Goal: Navigation & Orientation: Find specific page/section

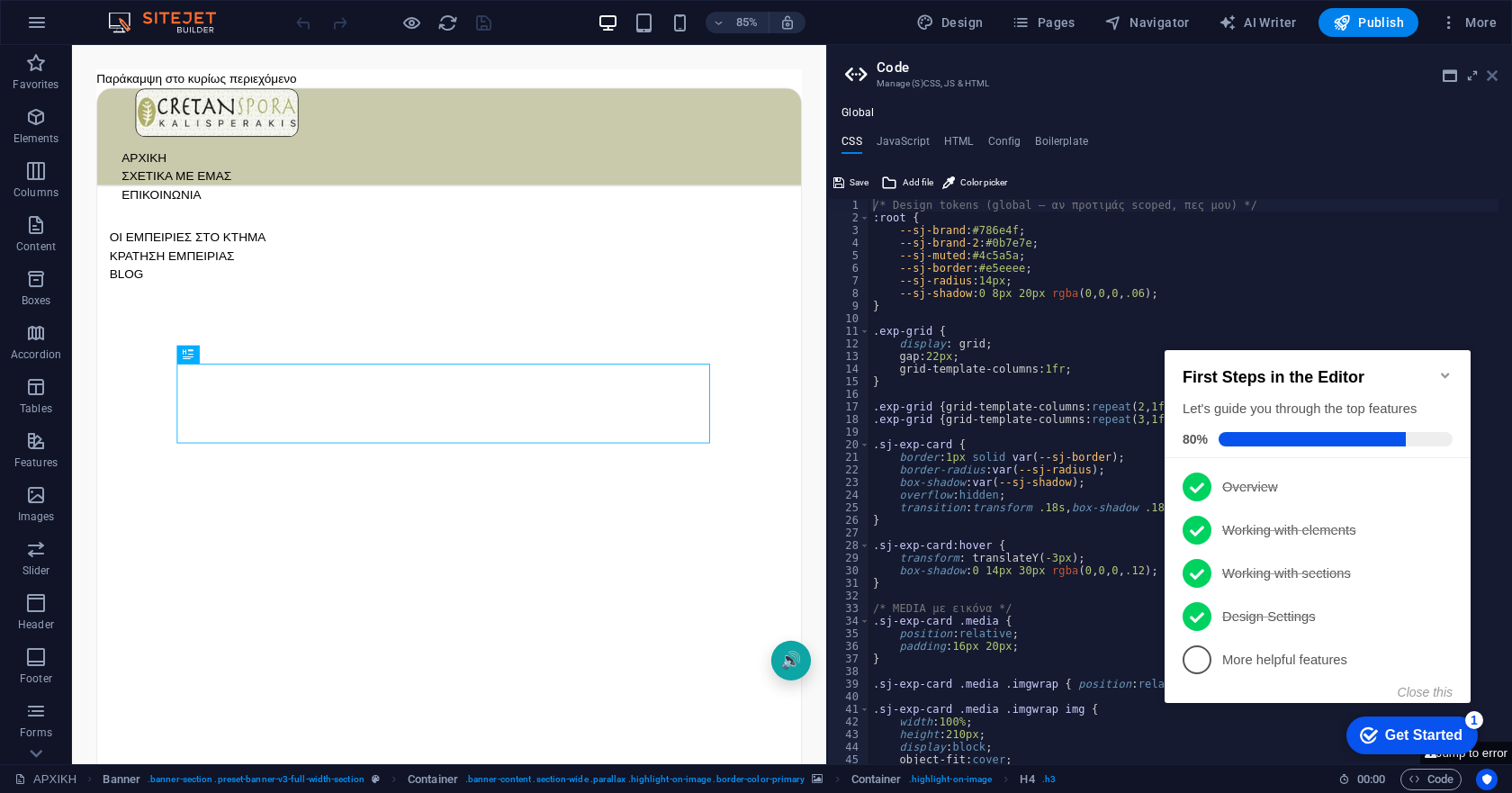
drag, startPoint x: 993, startPoint y: 39, endPoint x: 1497, endPoint y: 76, distance: 505.4
click at [1497, 76] on icon at bounding box center [1491, 75] width 10 height 14
drag, startPoint x: 1568, startPoint y: 121, endPoint x: 1065, endPoint y: 84, distance: 504.4
click at [931, 76] on div "Παράκαμψη στο κυρίως περιεχόμενο ΑΡΧΙΚΗ ΣΧΕΤΙΚΑ ΜΕ ΕΜΑΣ ΕΠΙΚΟΙΝΩΝΙΑ ΟΙ ΕΜΠΕΙΡΙΕ…" at bounding box center [516, 598] width 830 height 1050
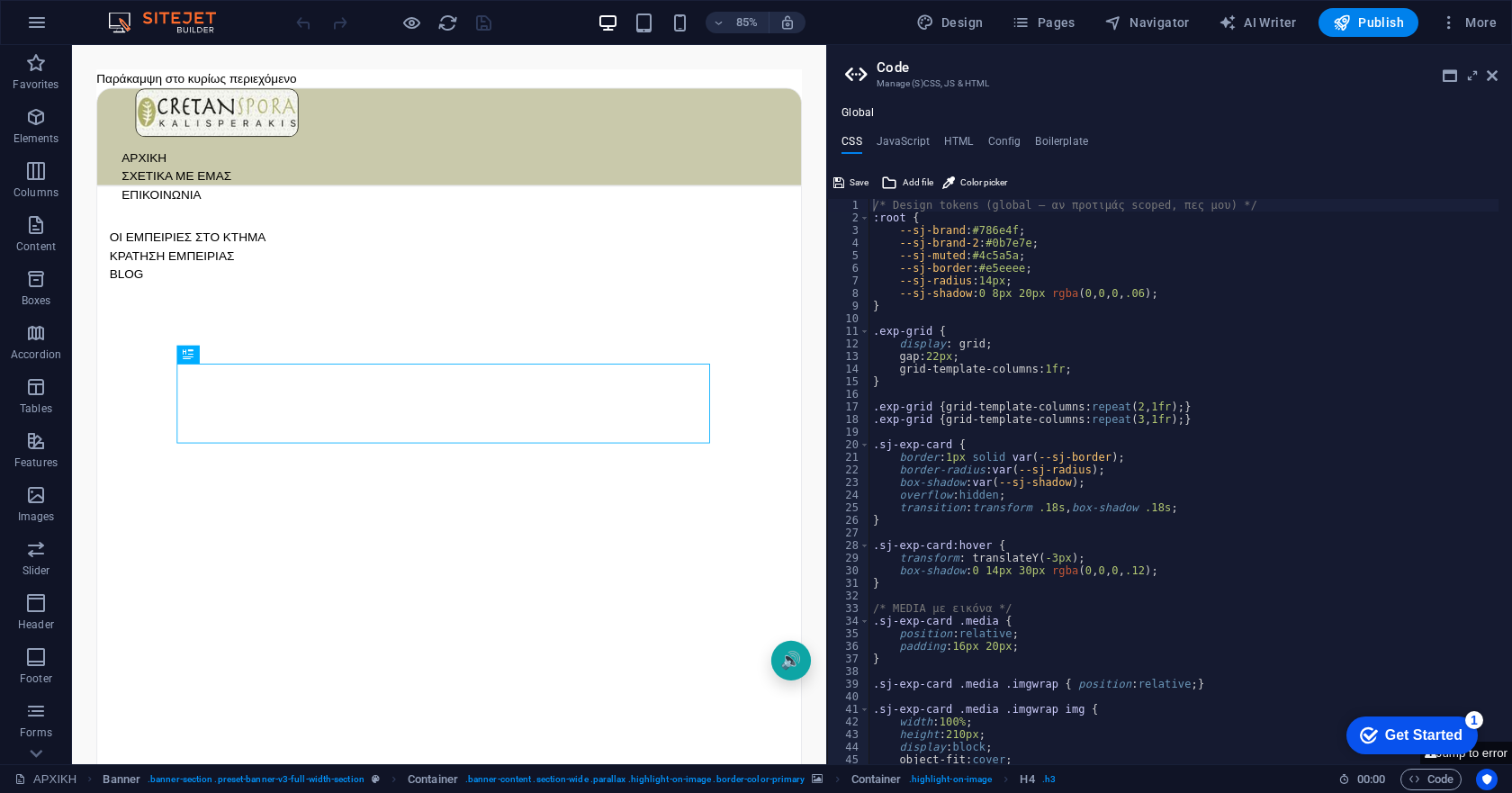
select select "%"
select select "vh"
select select "px"
select select "banner"
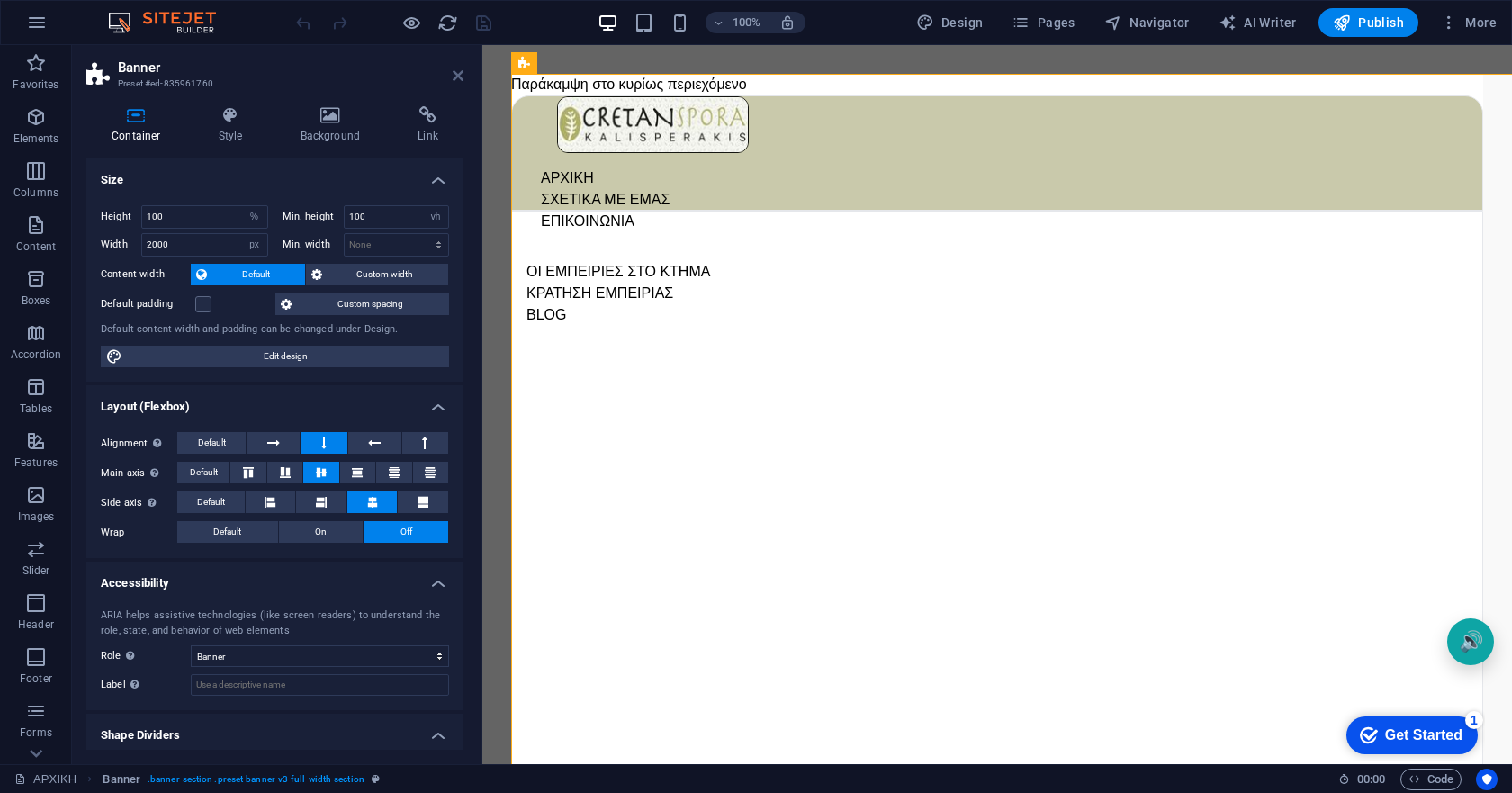
click at [459, 72] on icon at bounding box center [457, 75] width 10 height 14
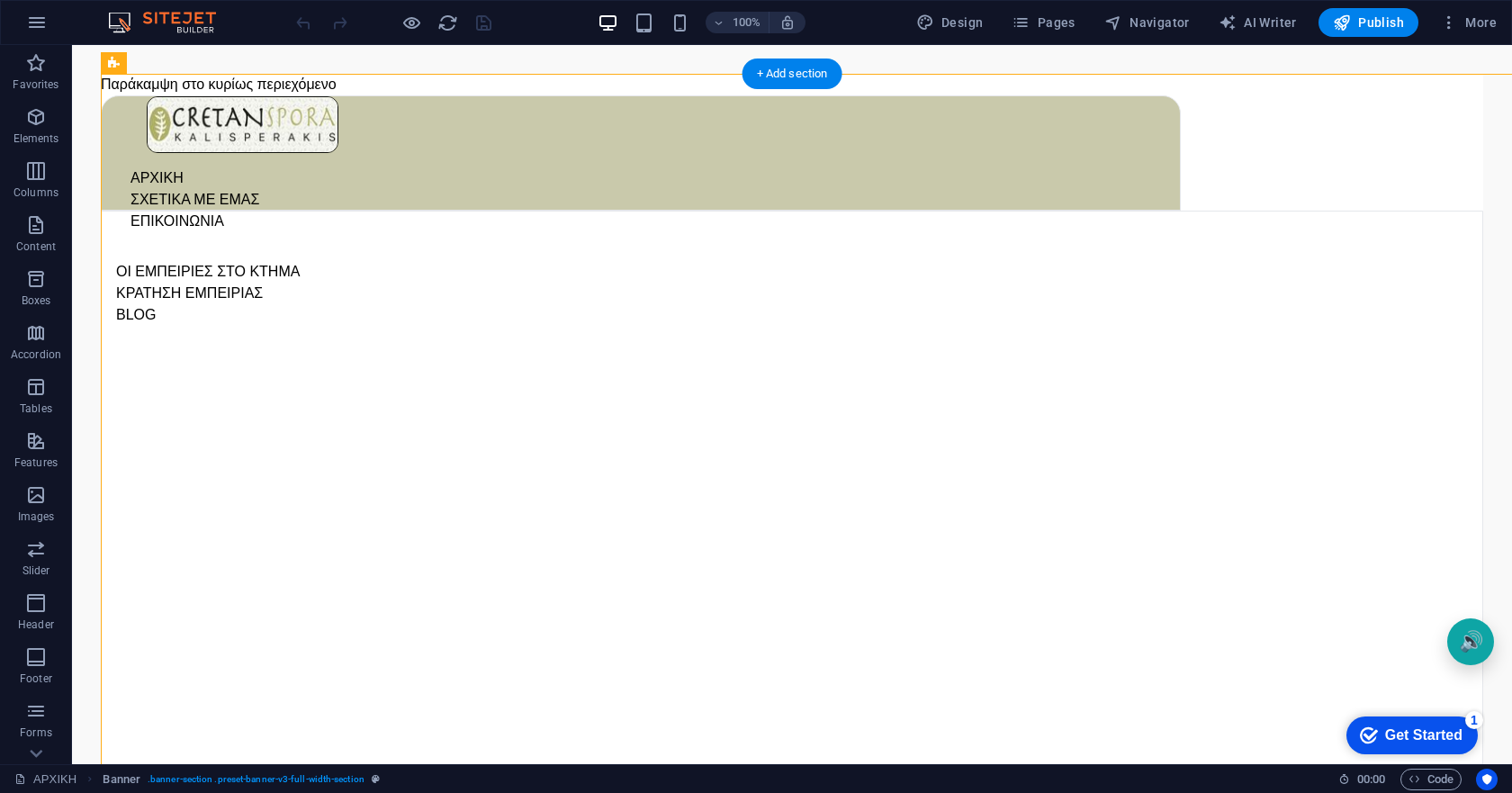
click at [1211, 162] on figure at bounding box center [791, 162] width 1380 height 0
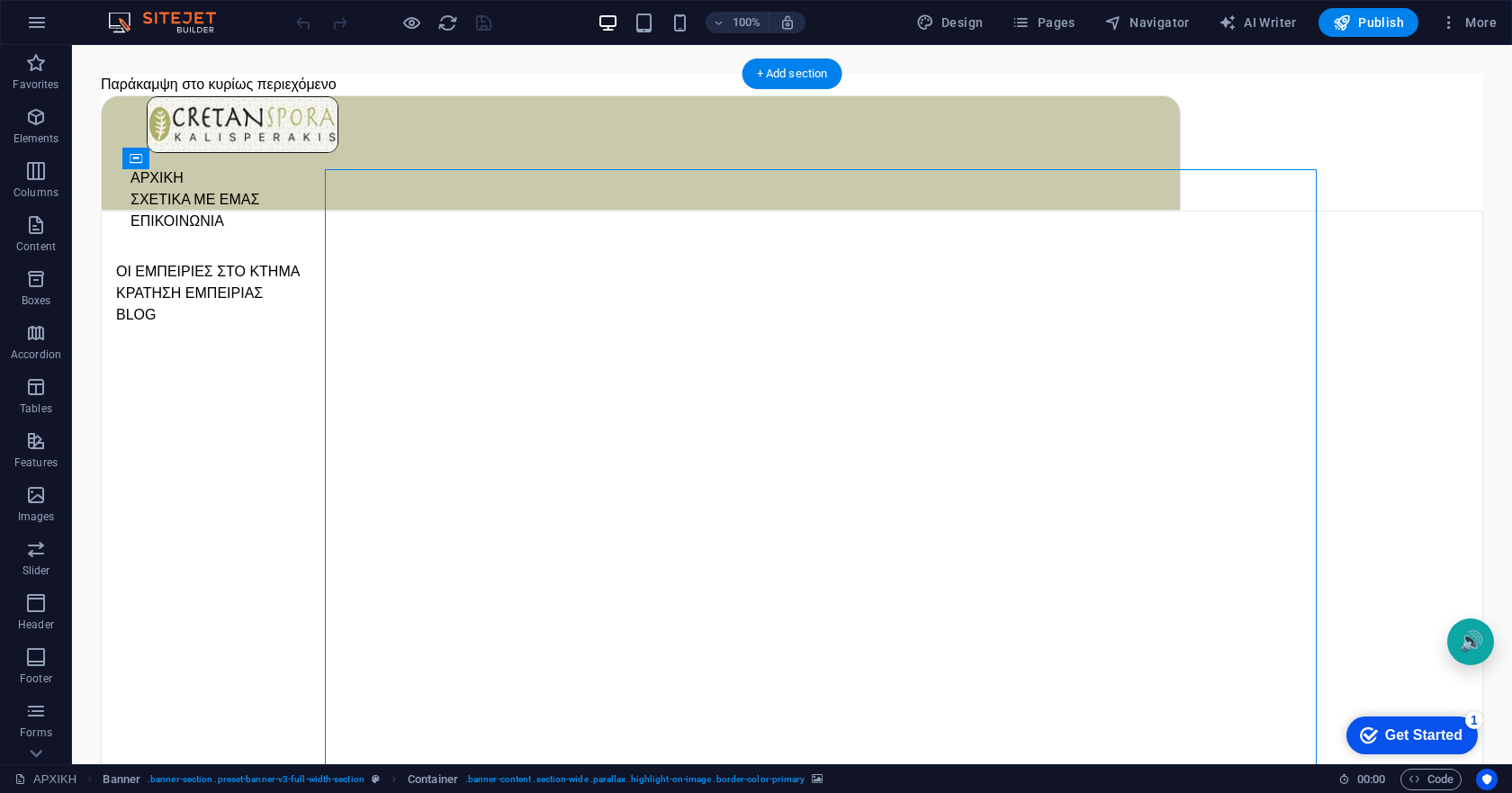
drag, startPoint x: 1211, startPoint y: 656, endPoint x: -56, endPoint y: 144, distance: 1366.5
click at [710, 337] on div "Ζήστε την αυθεντική Κρήτη στον αμπελώνα μας Περπάτημα ανάμεσαστα κλήματα, γευσι…" at bounding box center [791, 603] width 1382 height 785
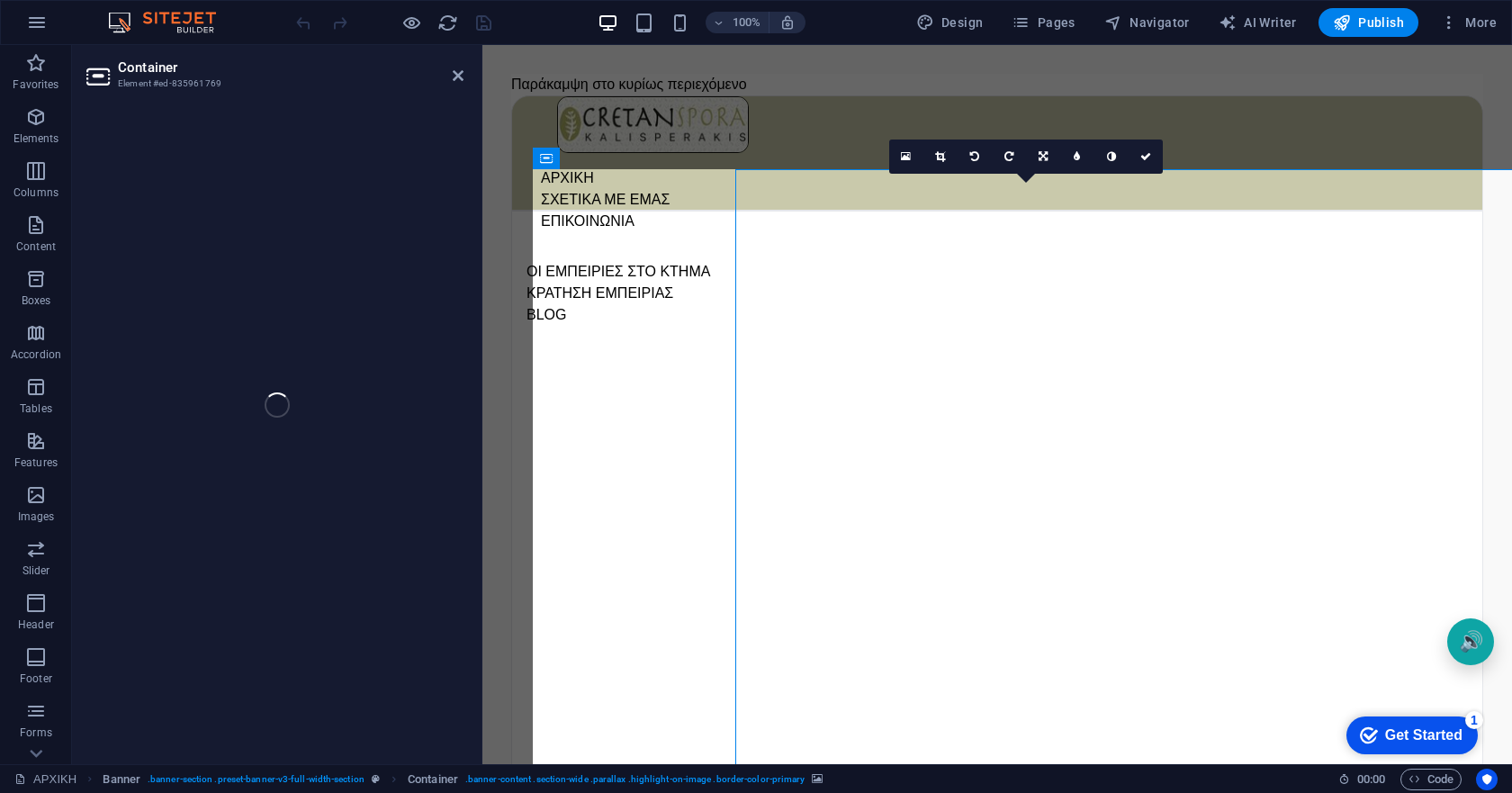
select select "%"
select select "region"
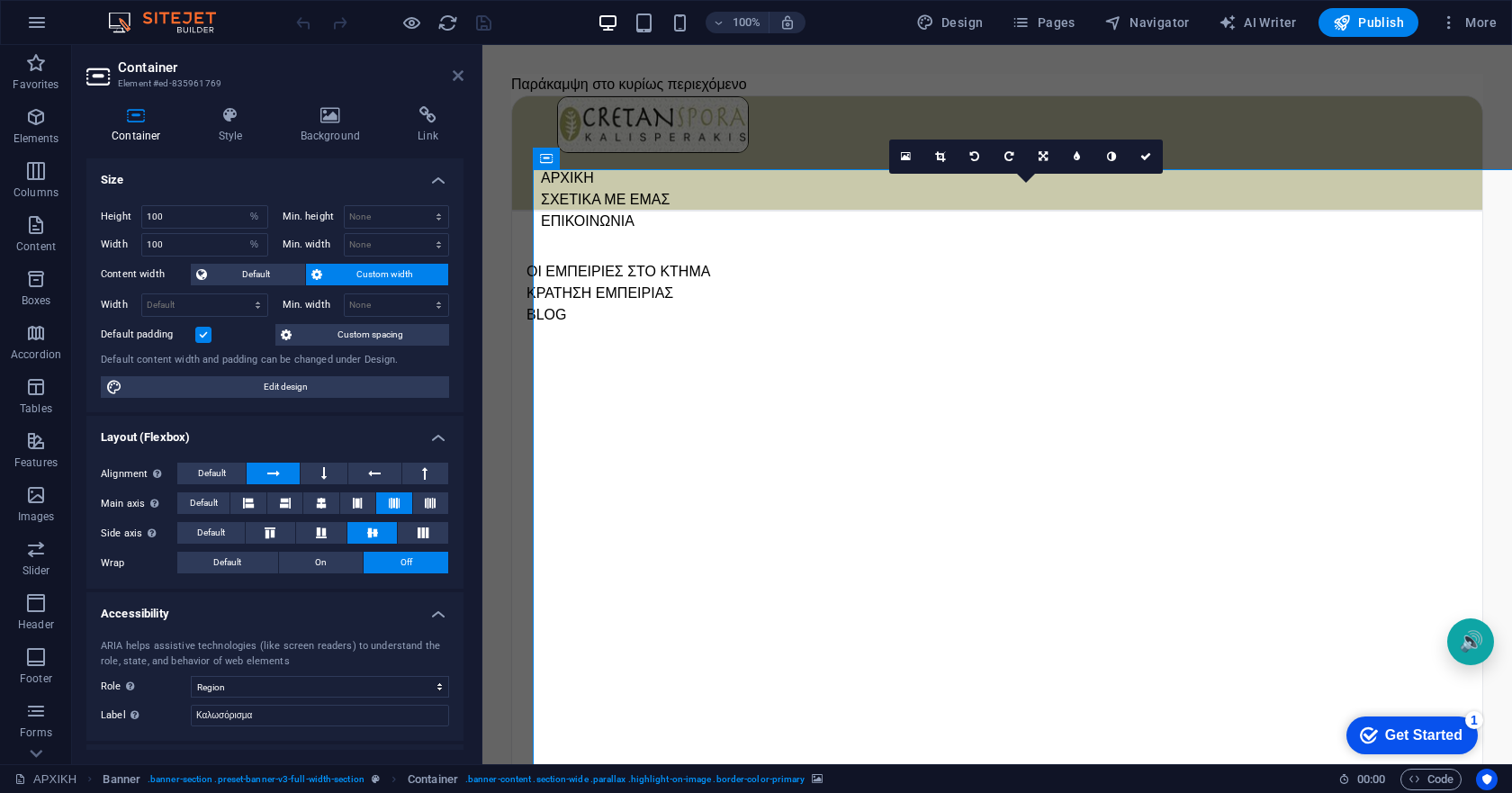
drag, startPoint x: 457, startPoint y: 72, endPoint x: 382, endPoint y: 46, distance: 79.4
click at [457, 72] on icon at bounding box center [457, 75] width 10 height 14
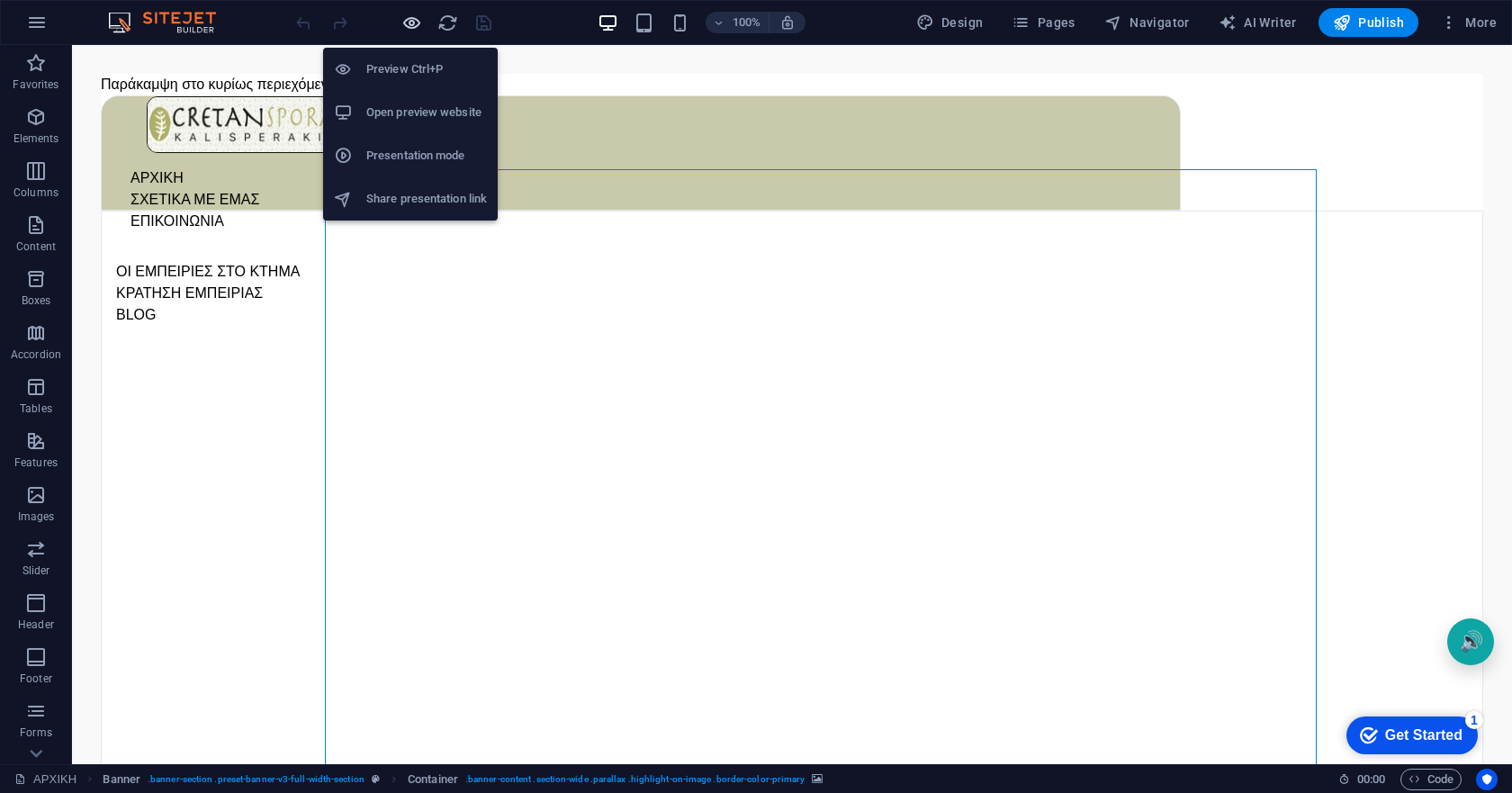
click at [411, 24] on icon "button" at bounding box center [412, 23] width 21 height 21
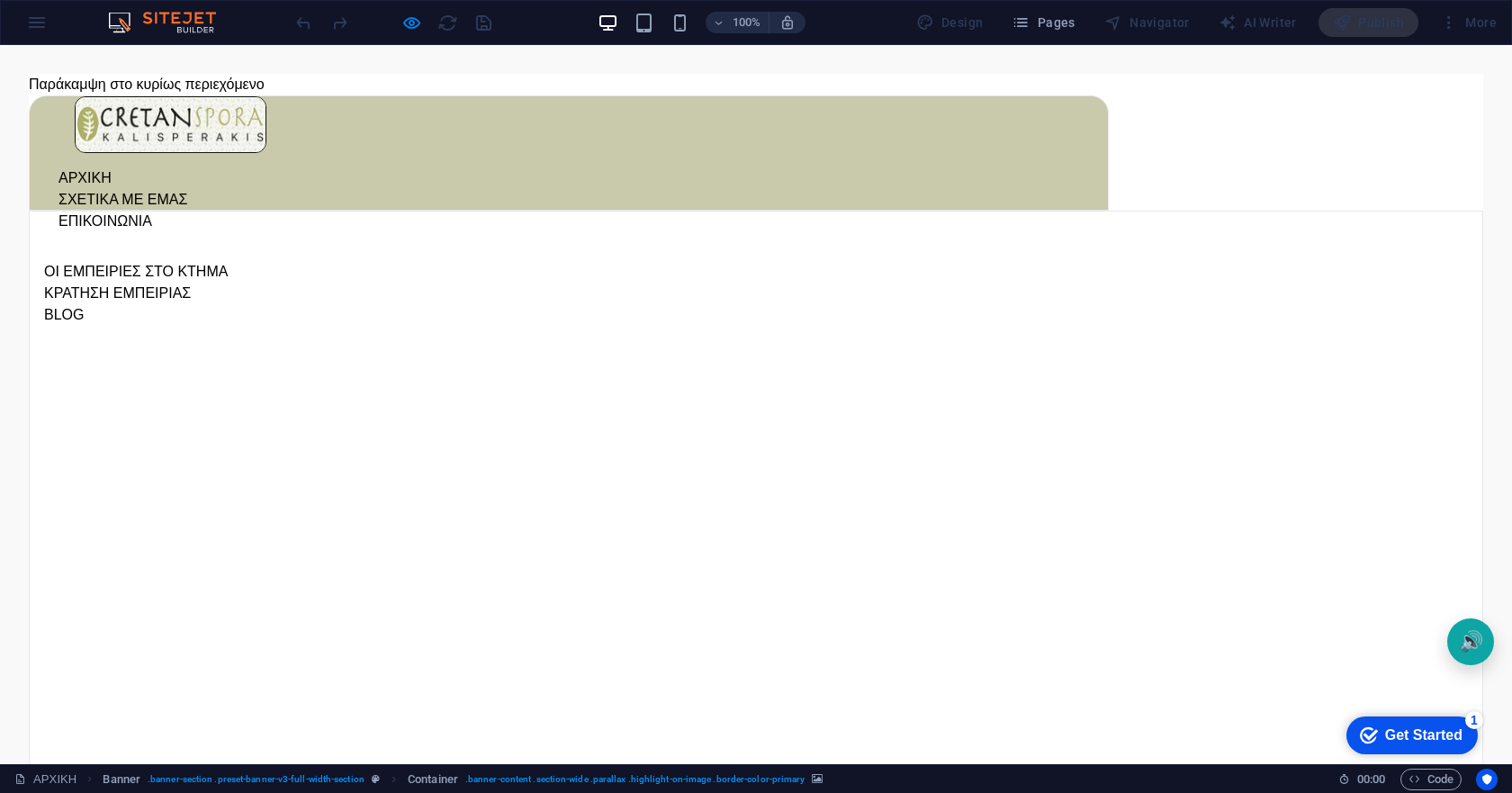
click at [187, 192] on link "ΣΧΕΤΙΚΑ ΜΕ ΕΜΑΣ" at bounding box center [122, 199] width 129 height 15
click at [152, 214] on link "ΕΠΙΚΟΙΝΩΝΙΑ" at bounding box center [104, 221] width 93 height 15
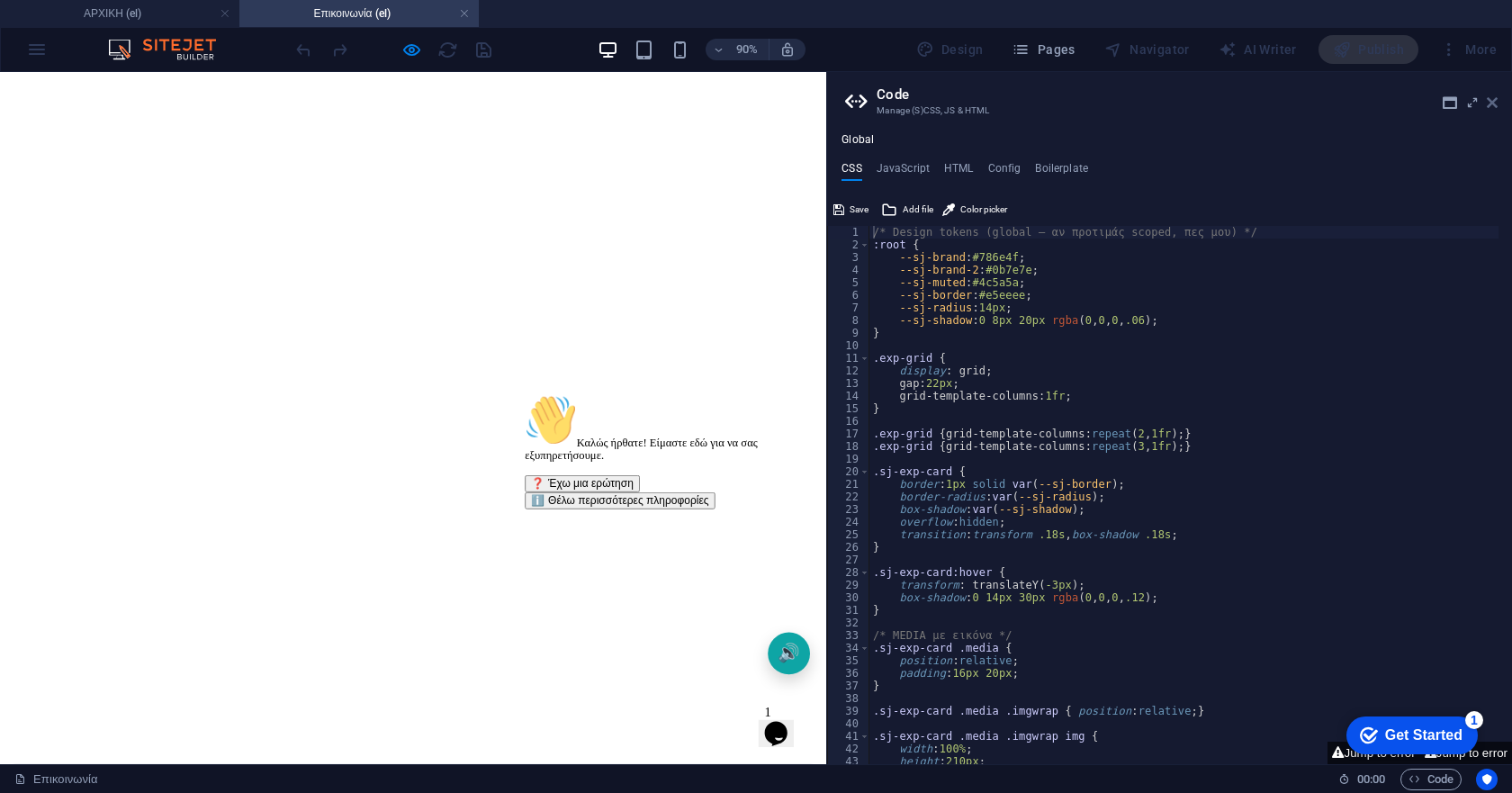
drag, startPoint x: 1490, startPoint y: 104, endPoint x: 1010, endPoint y: 38, distance: 484.5
click at [1490, 104] on icon at bounding box center [1491, 102] width 10 height 14
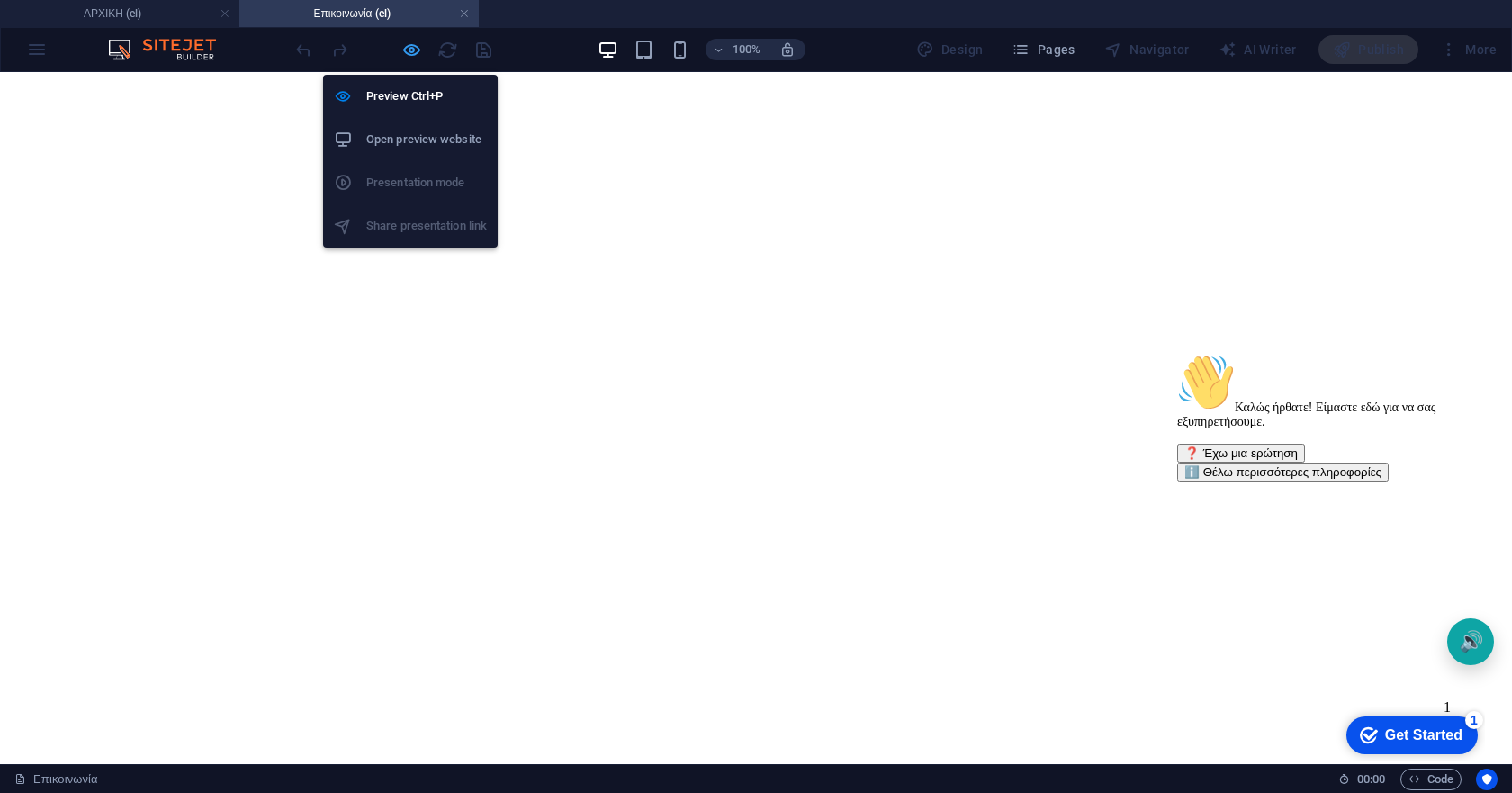
click at [414, 48] on icon "button" at bounding box center [412, 50] width 21 height 21
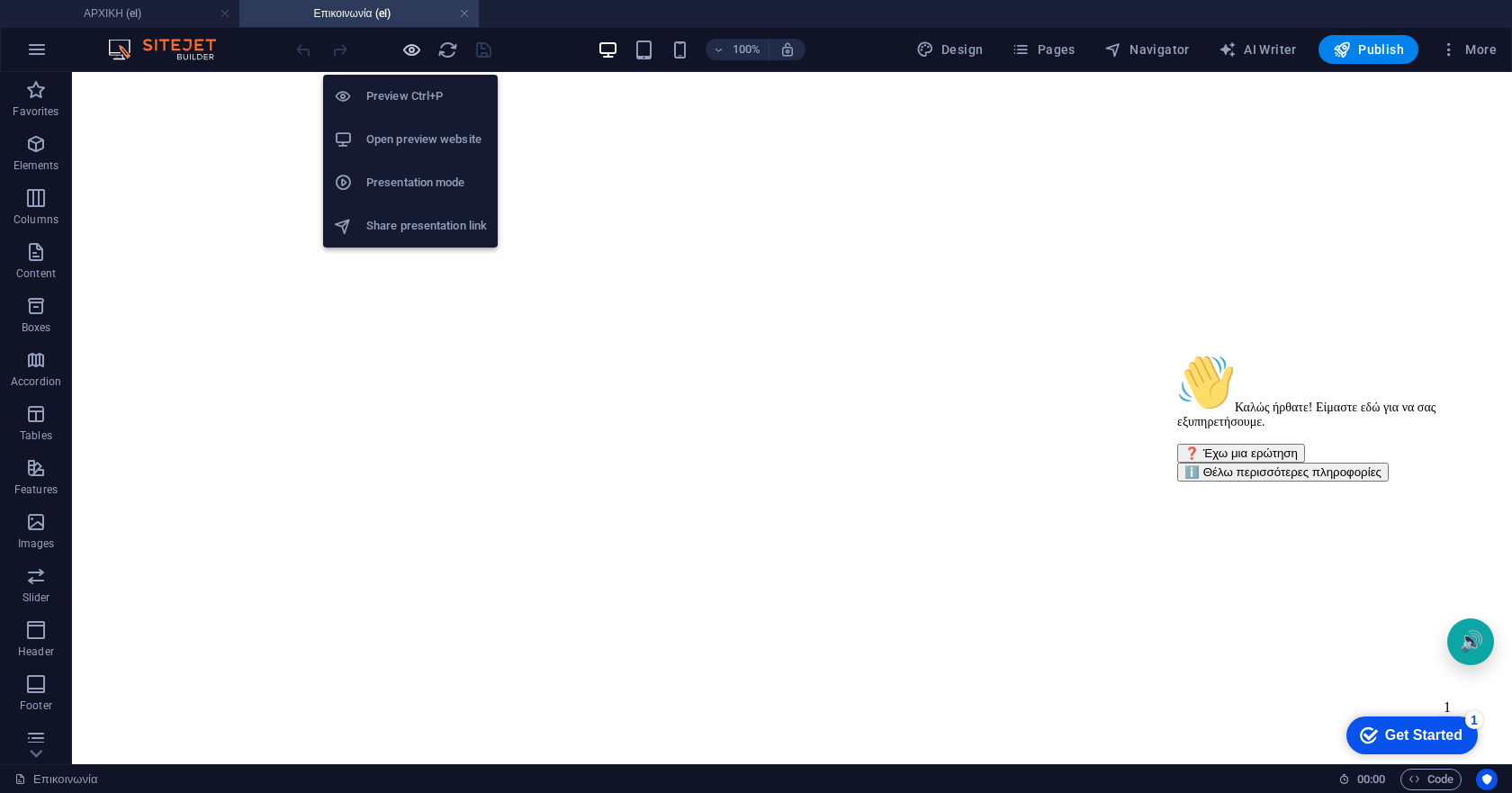
click at [409, 45] on icon "button" at bounding box center [412, 50] width 21 height 21
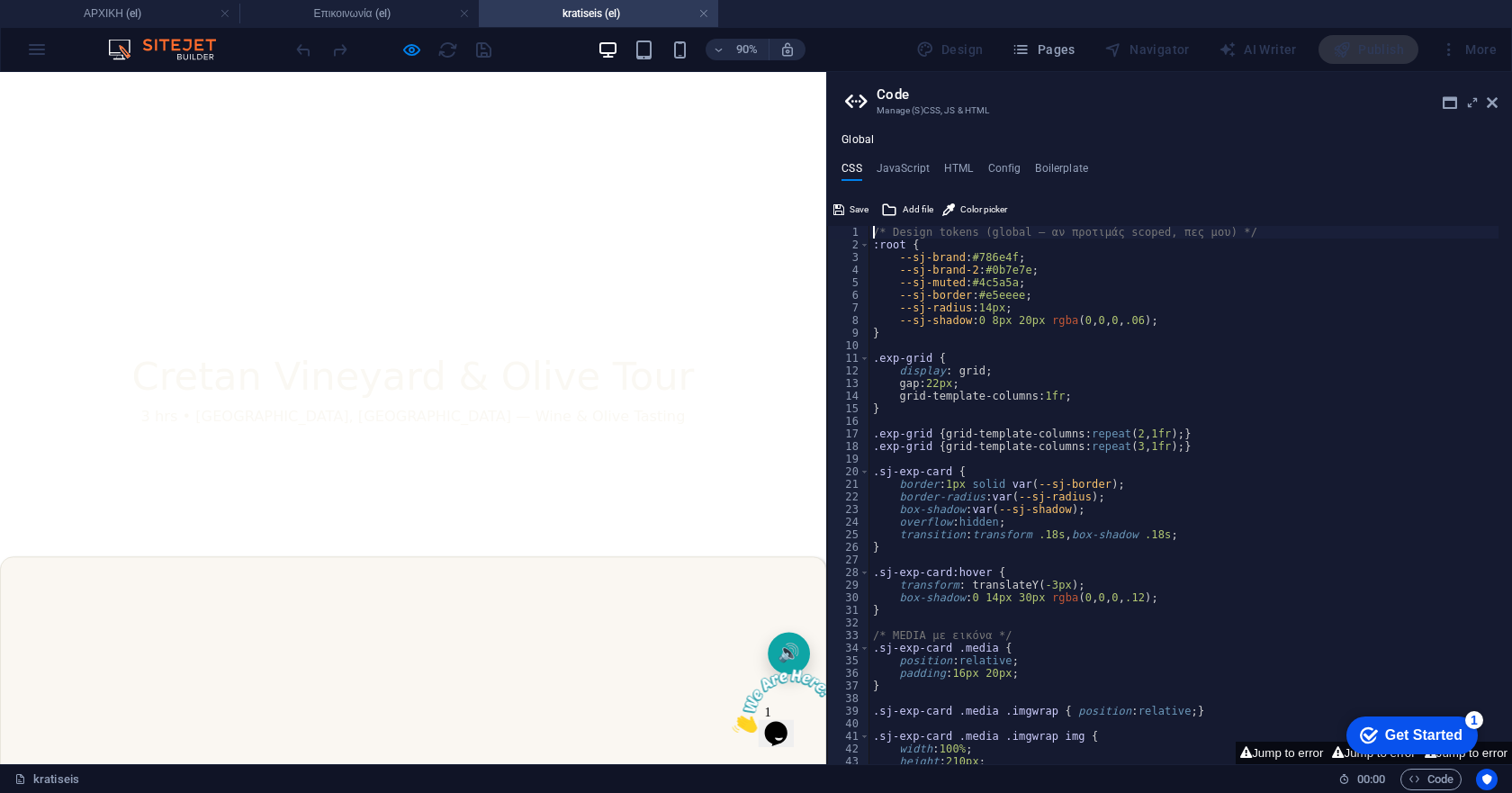
scroll to position [450, 0]
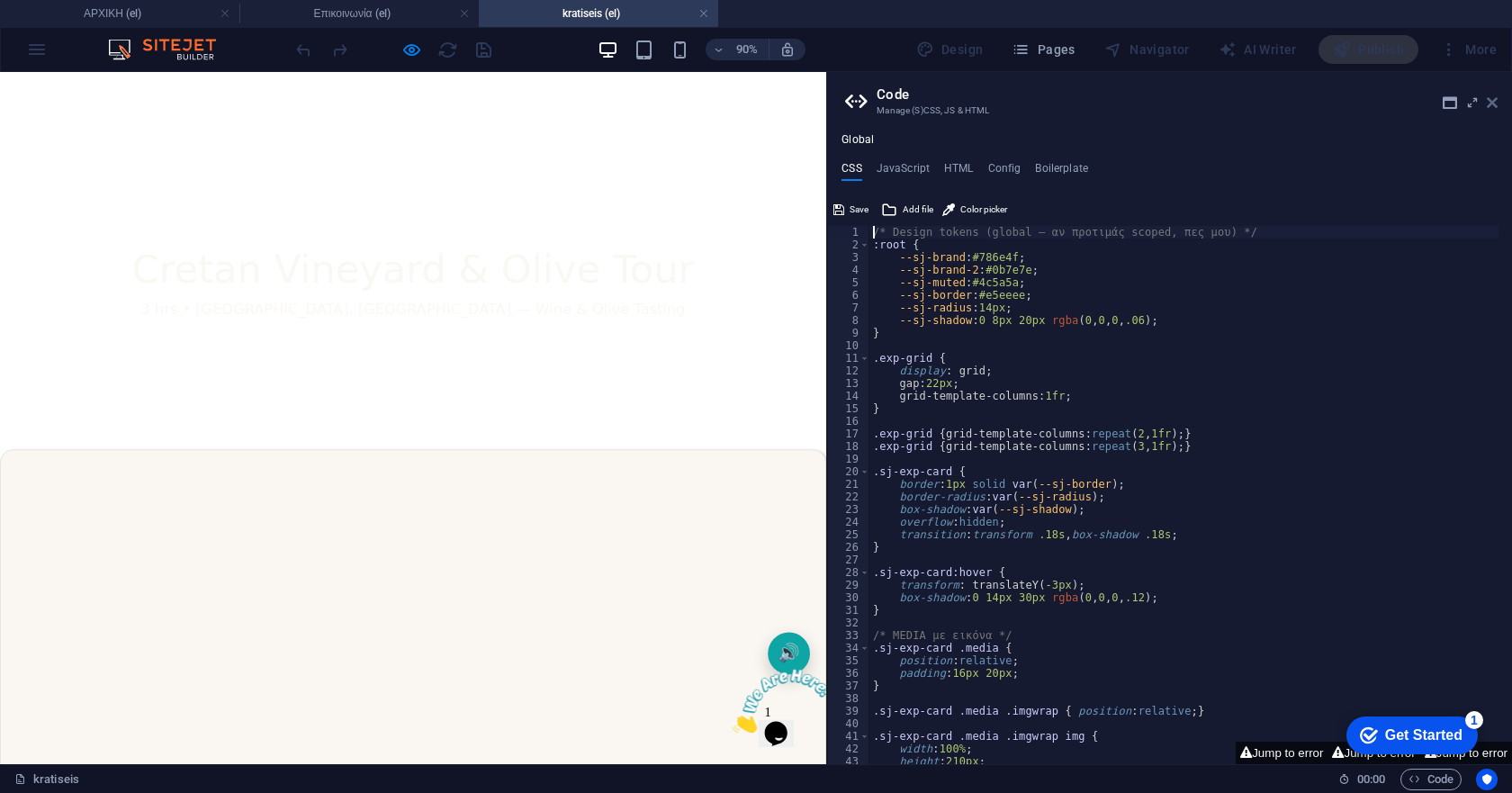
click at [1493, 102] on icon at bounding box center [1491, 102] width 10 height 14
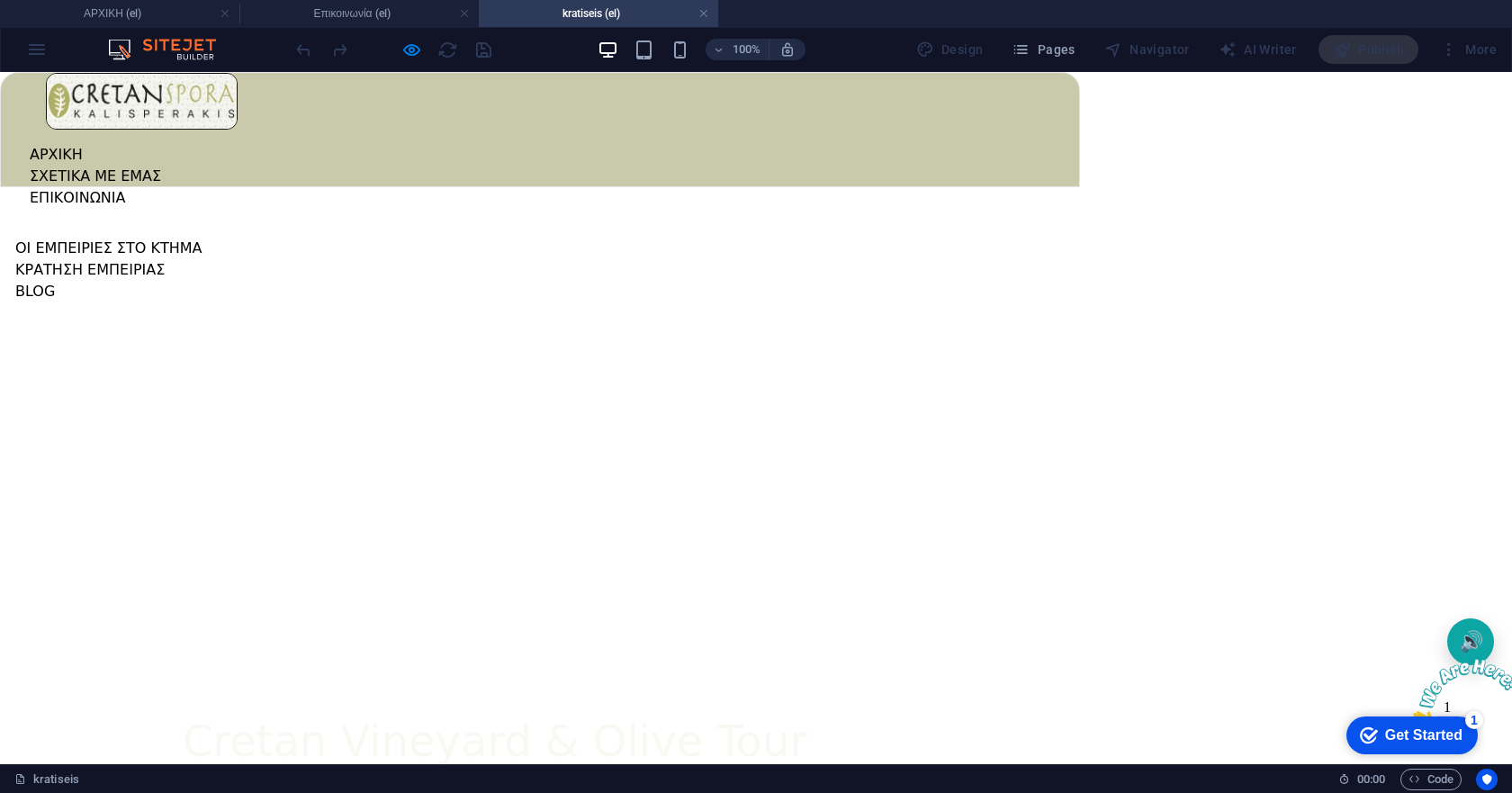
scroll to position [90, 0]
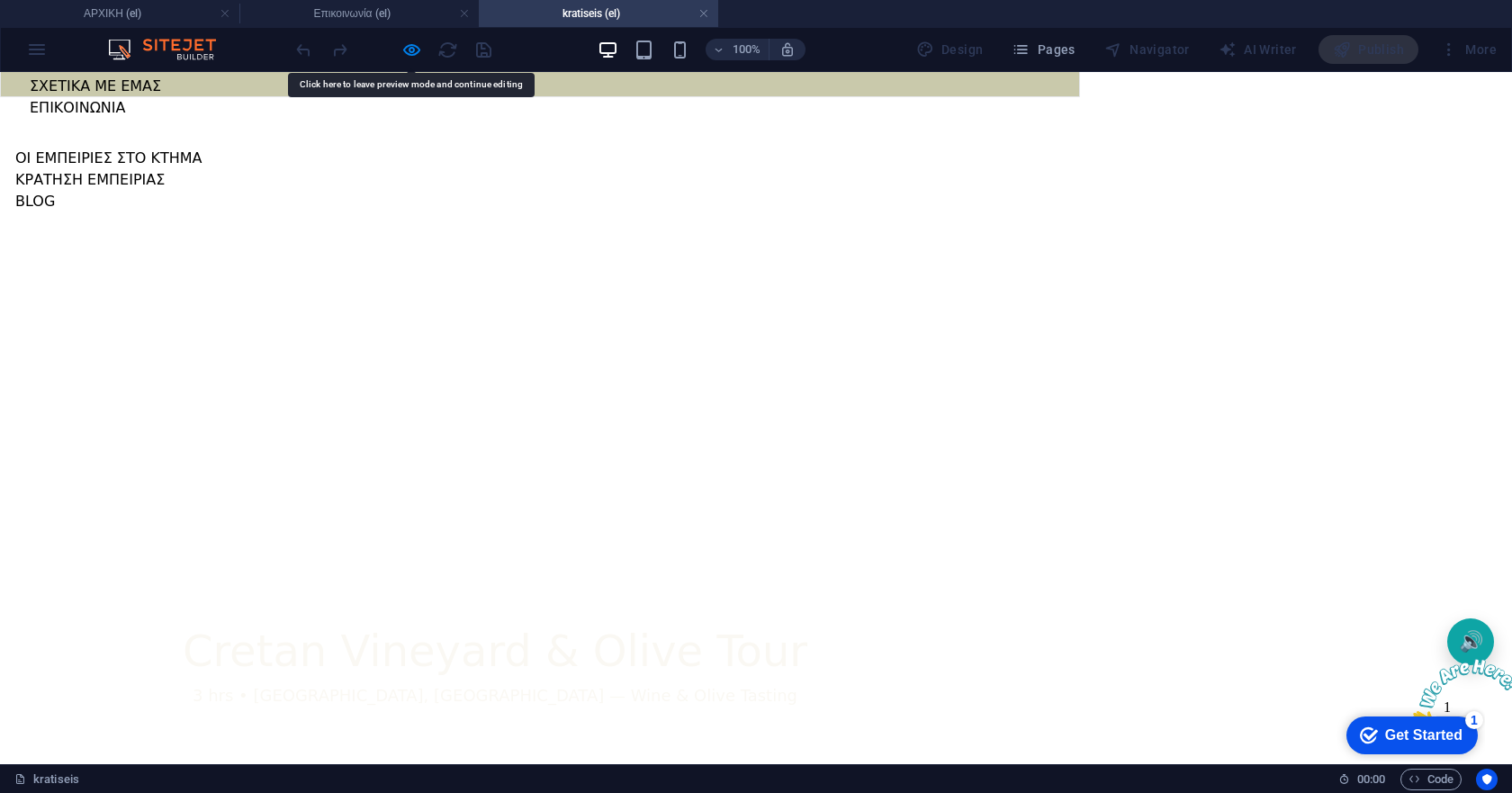
drag, startPoint x: 288, startPoint y: 135, endPoint x: 205, endPoint y: 549, distance: 422.2
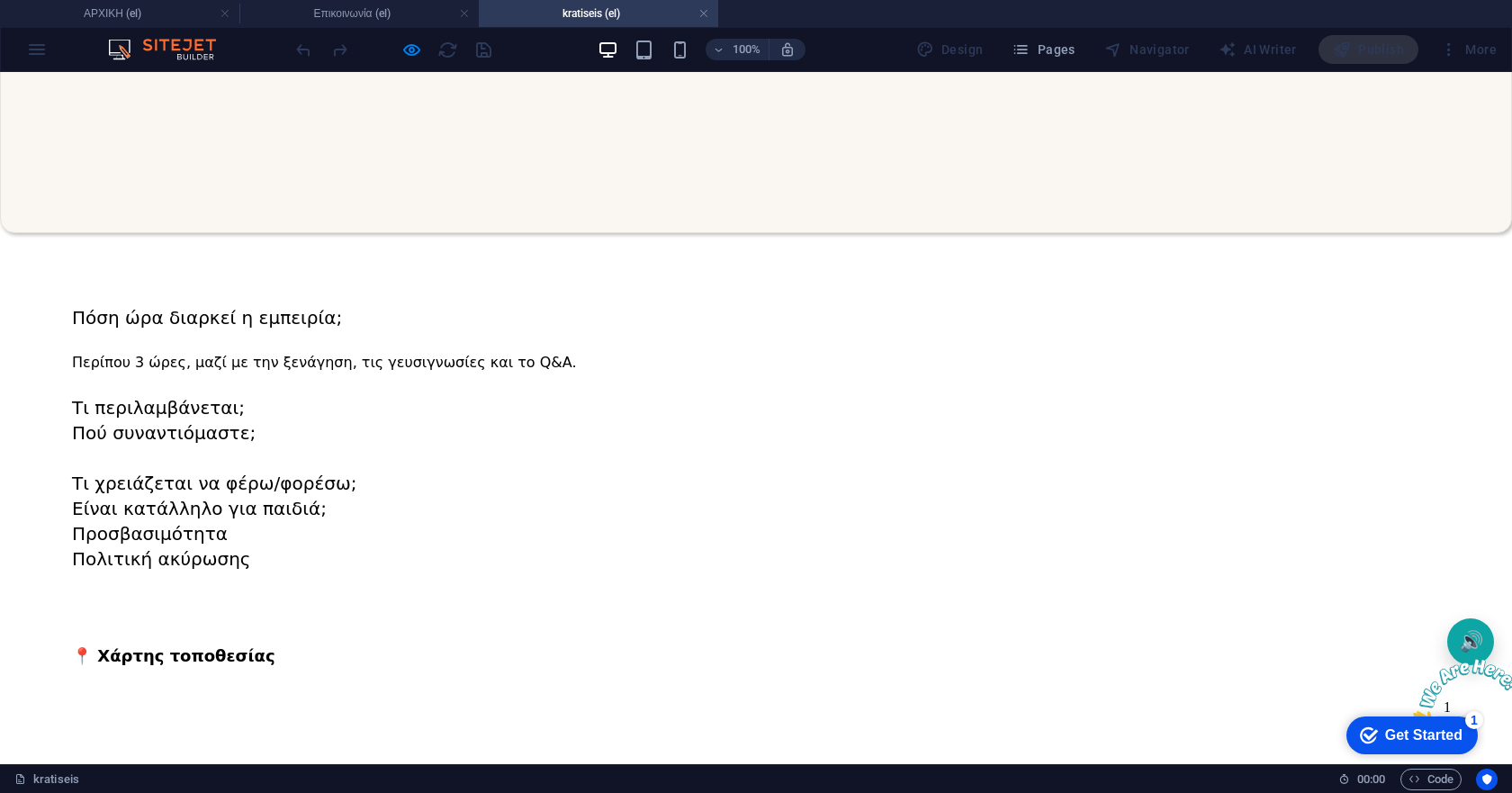
scroll to position [1969, 0]
